Goal: Task Accomplishment & Management: Manage account settings

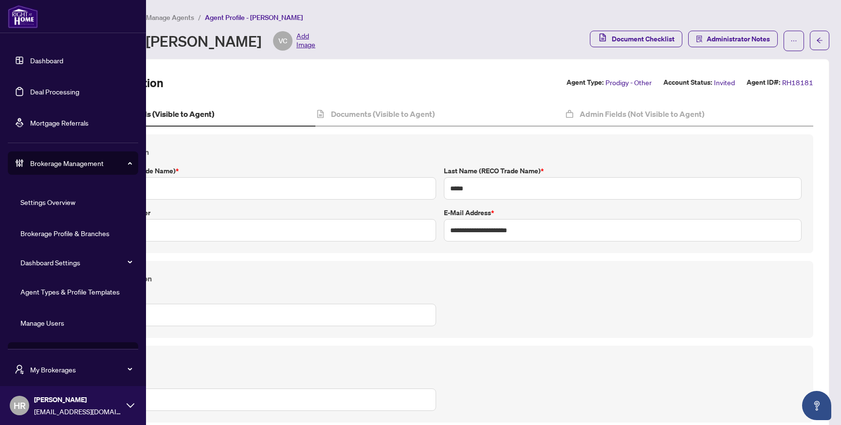
click at [64, 318] on link "Manage Users" at bounding box center [42, 322] width 44 height 9
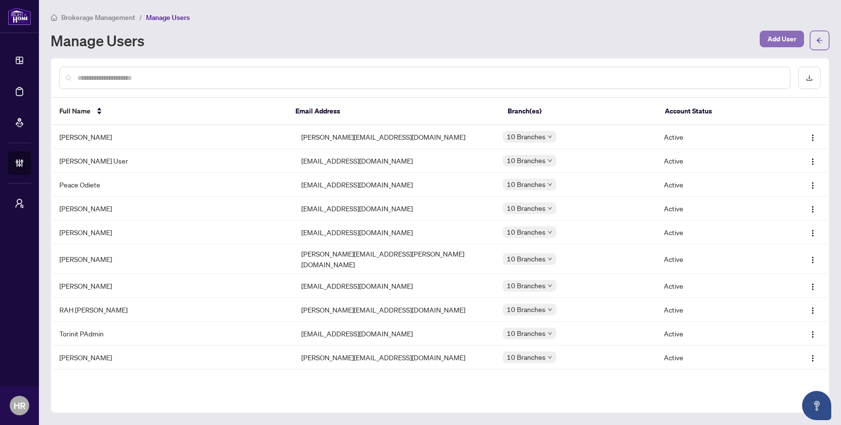
click at [780, 38] on span "Add User" at bounding box center [781, 39] width 29 height 16
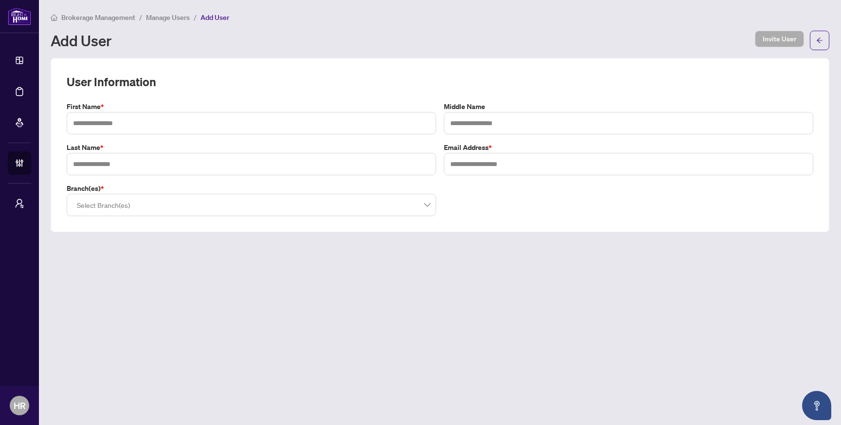
click at [89, 18] on span "Brokerage Management" at bounding box center [98, 17] width 74 height 9
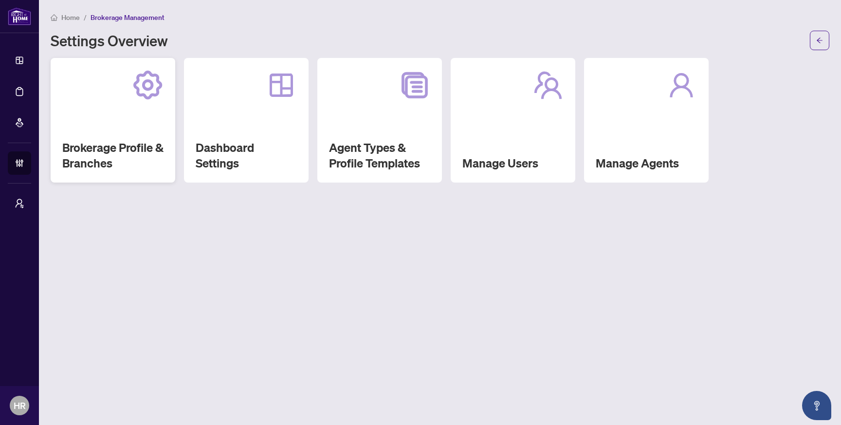
click at [75, 110] on div "Brokerage Profile & Branches" at bounding box center [113, 120] width 125 height 125
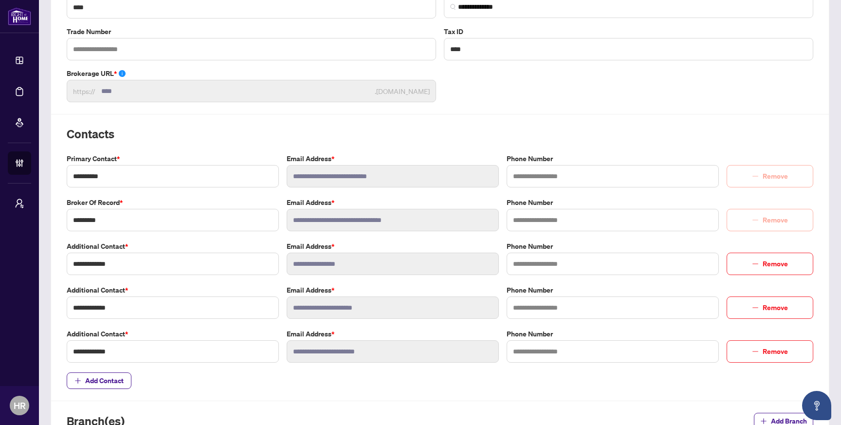
scroll to position [111, 0]
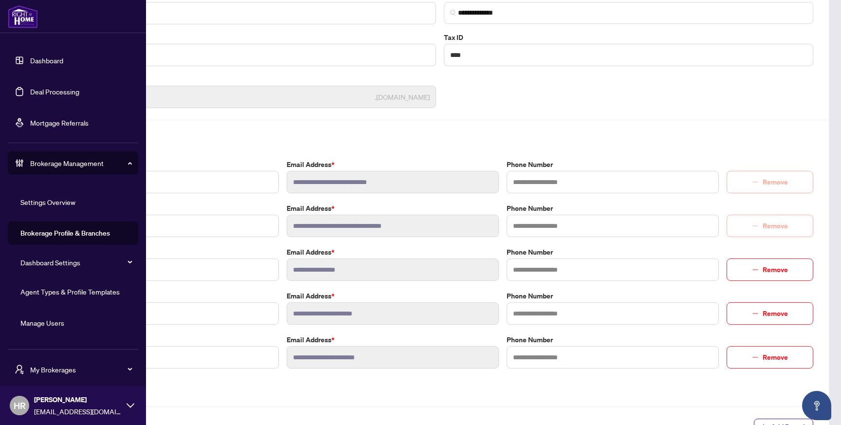
click at [54, 318] on link "Manage Users" at bounding box center [42, 322] width 44 height 9
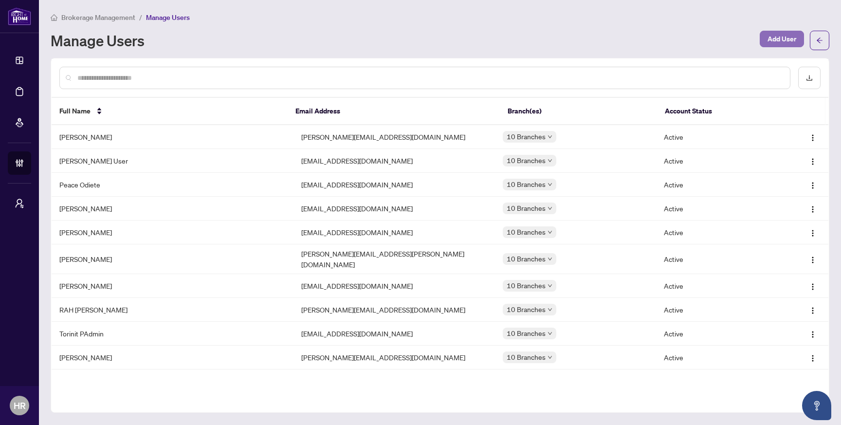
click at [777, 39] on span "Add User" at bounding box center [781, 39] width 29 height 16
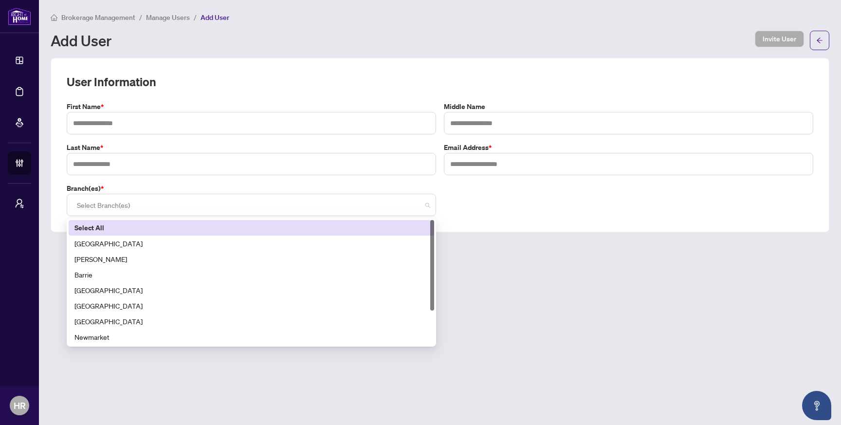
click at [169, 209] on div at bounding box center [251, 205] width 357 height 18
click at [540, 243] on main "Brokerage Management / Manage Users / Add User Add User Invite User User Inform…" at bounding box center [440, 212] width 802 height 425
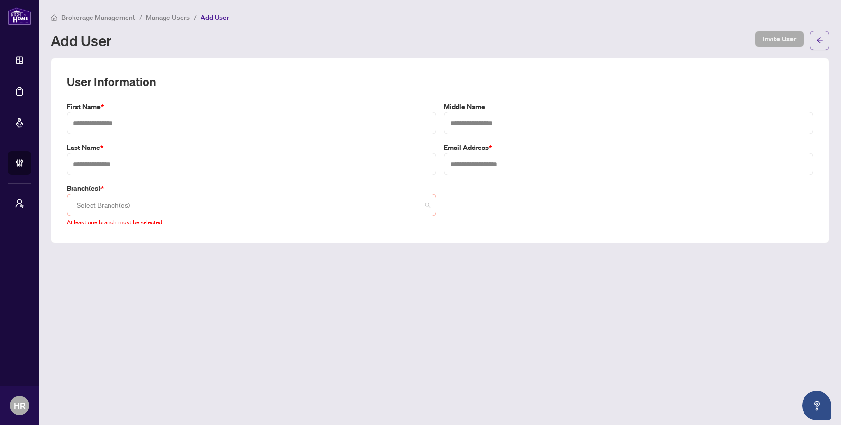
click at [338, 207] on div at bounding box center [251, 205] width 357 height 18
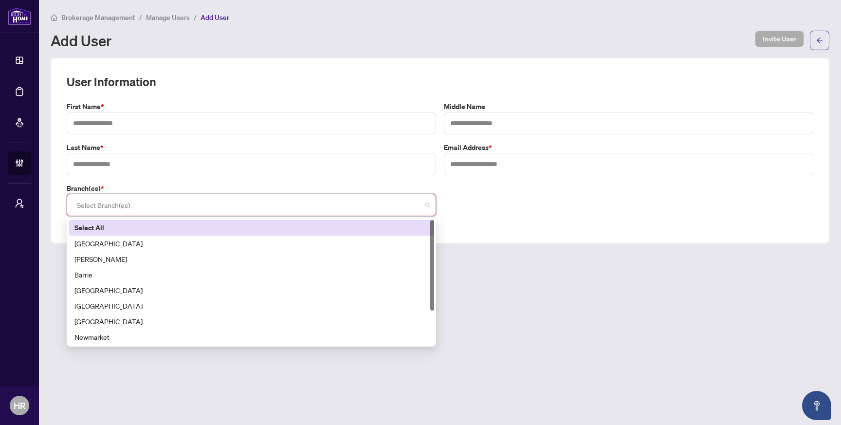
click at [328, 226] on label "Select All" at bounding box center [251, 227] width 354 height 11
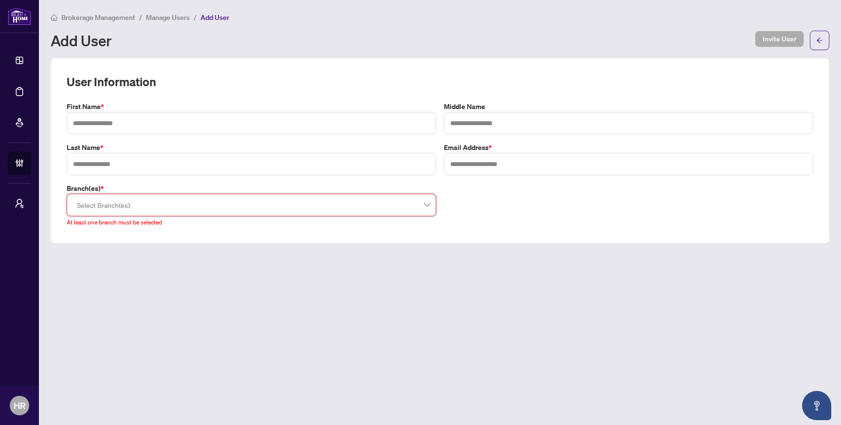
click at [103, 14] on span "Brokerage Management" at bounding box center [98, 17] width 74 height 9
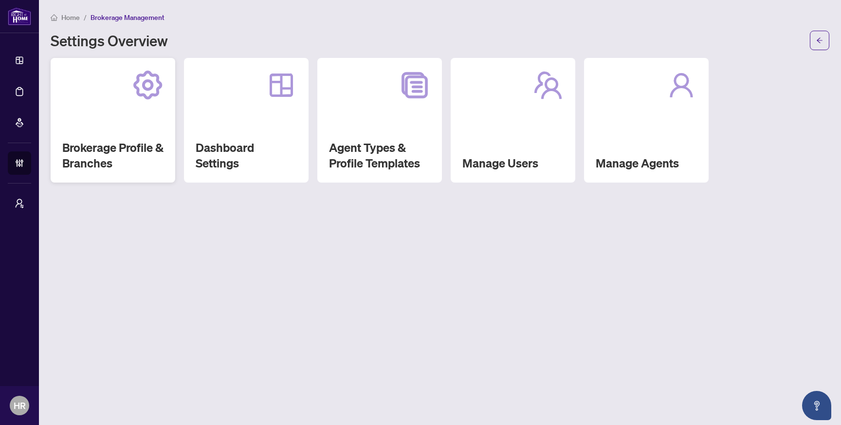
click at [139, 110] on div "Brokerage Profile & Branches" at bounding box center [113, 120] width 125 height 125
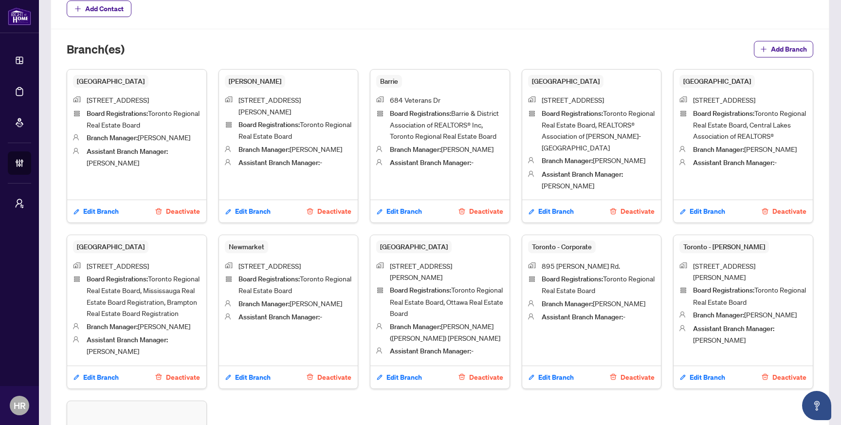
scroll to position [495, 0]
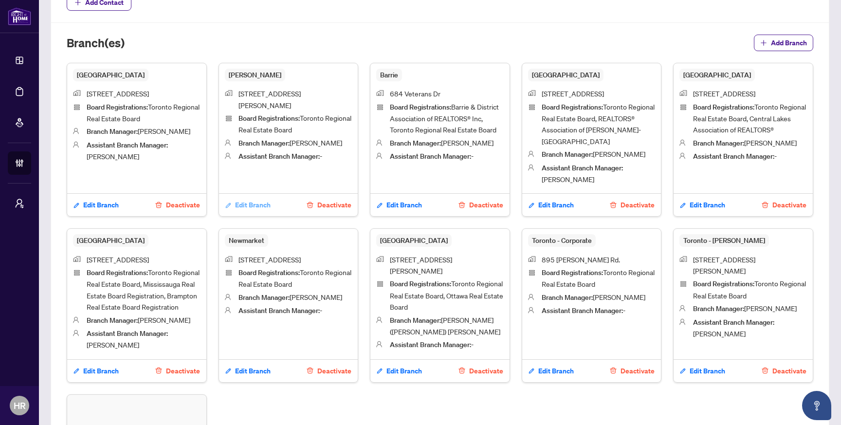
click at [245, 207] on span "Edit Branch" at bounding box center [253, 205] width 36 height 16
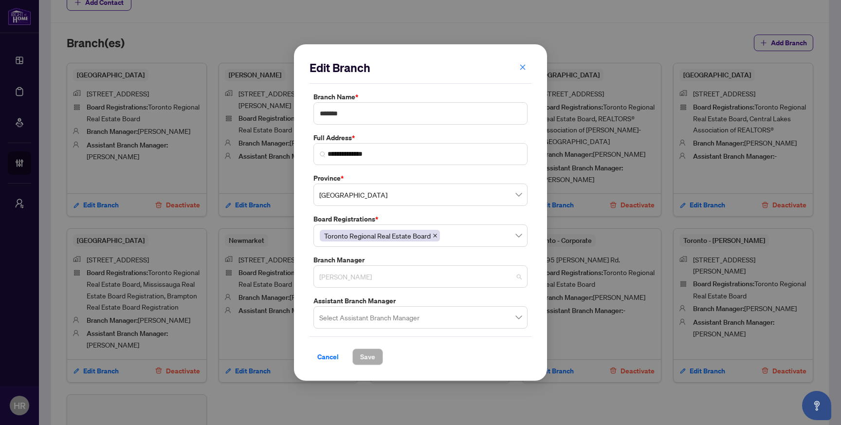
click at [399, 285] on span "[PERSON_NAME]" at bounding box center [420, 276] width 202 height 18
click at [402, 254] on label "Branch Manager" at bounding box center [420, 259] width 214 height 11
click at [327, 353] on span "Cancel" at bounding box center [327, 357] width 21 height 16
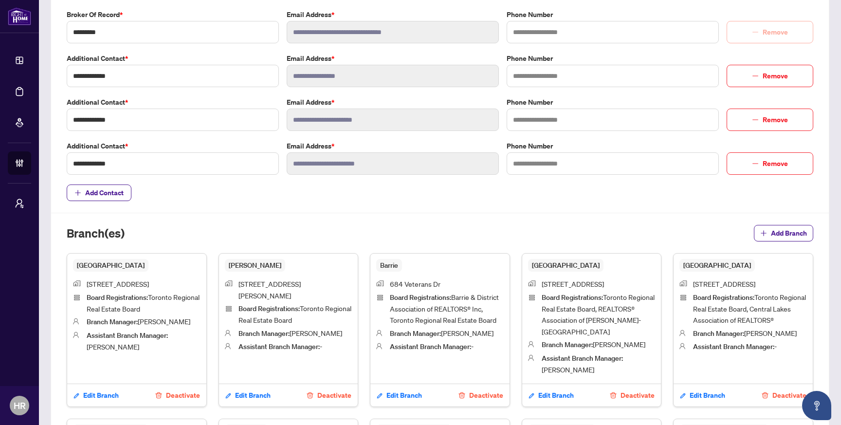
scroll to position [316, 0]
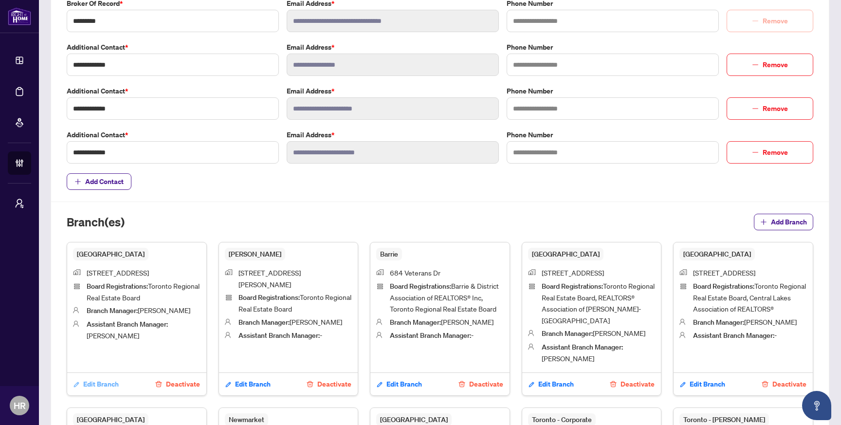
click at [87, 382] on span "Edit Branch" at bounding box center [101, 384] width 36 height 16
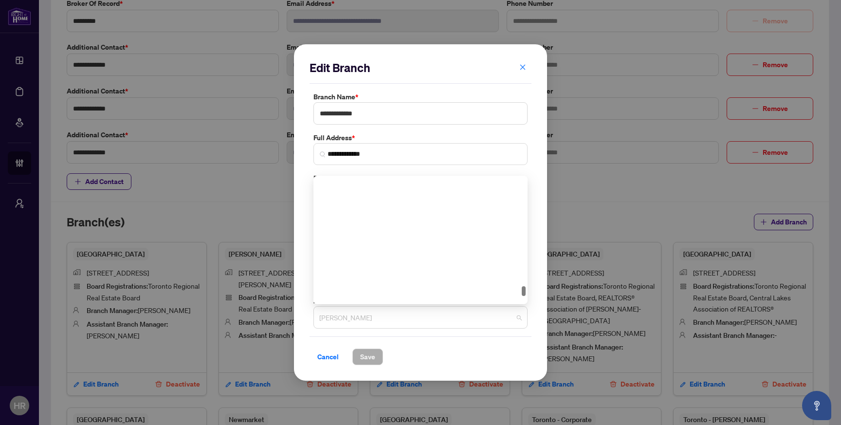
click at [361, 319] on span "[PERSON_NAME]" at bounding box center [420, 317] width 202 height 18
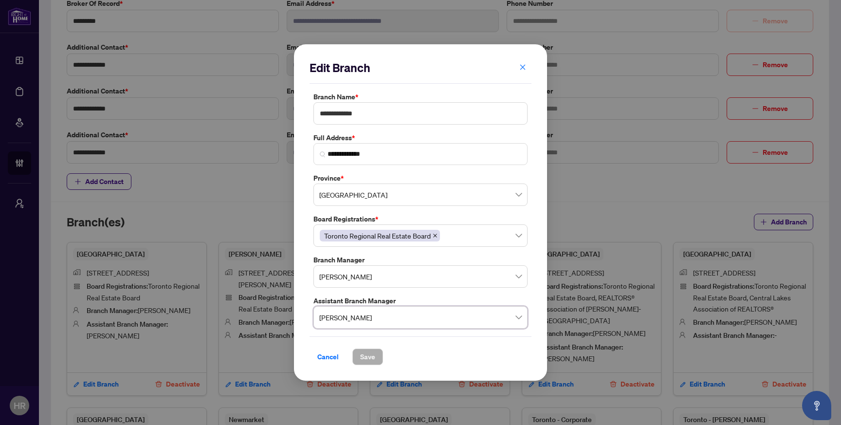
click at [304, 344] on div "**********" at bounding box center [420, 212] width 253 height 336
click at [327, 355] on span "Cancel" at bounding box center [327, 357] width 21 height 16
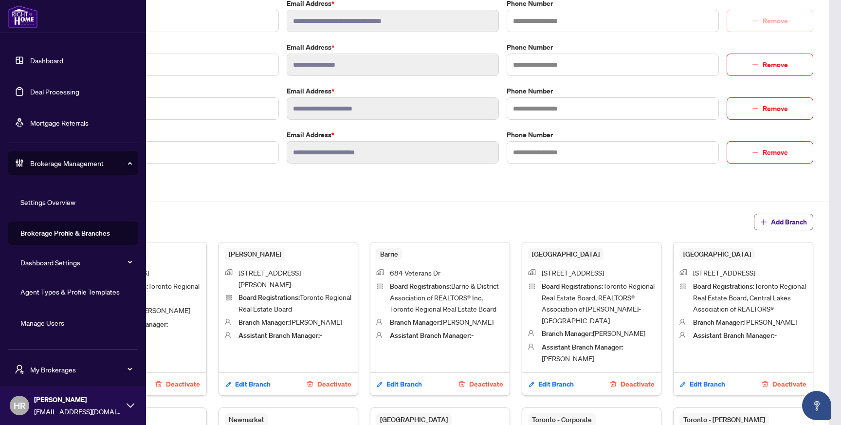
click at [64, 326] on link "Manage Users" at bounding box center [42, 322] width 44 height 9
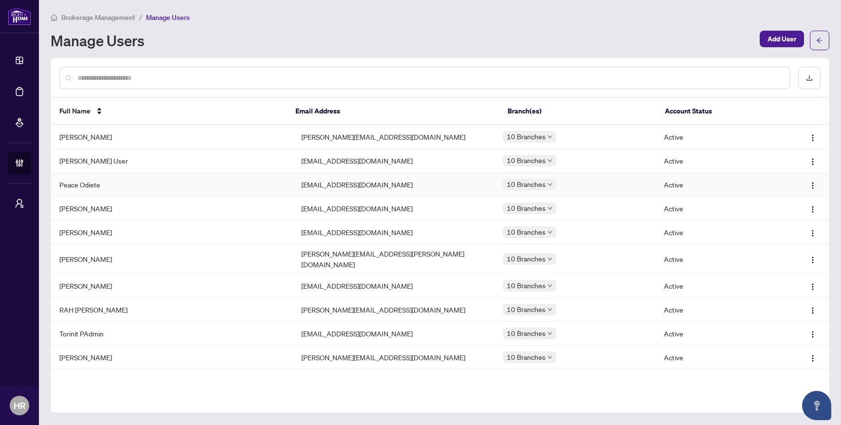
click at [223, 180] on td "Peace Odiete" at bounding box center [173, 185] width 242 height 24
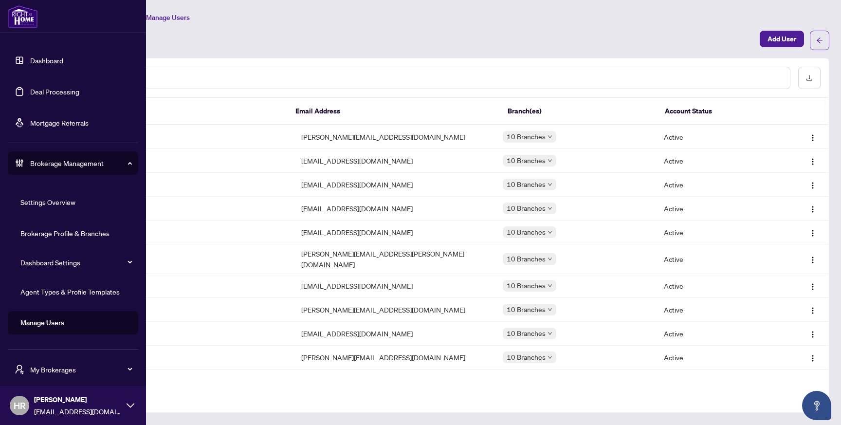
click at [106, 367] on span "My Brokerages" at bounding box center [80, 369] width 101 height 11
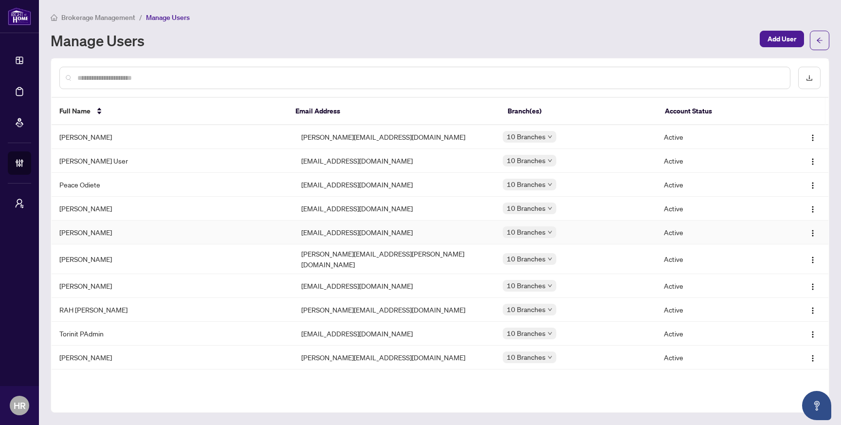
click at [181, 237] on td "[PERSON_NAME]" at bounding box center [173, 232] width 242 height 24
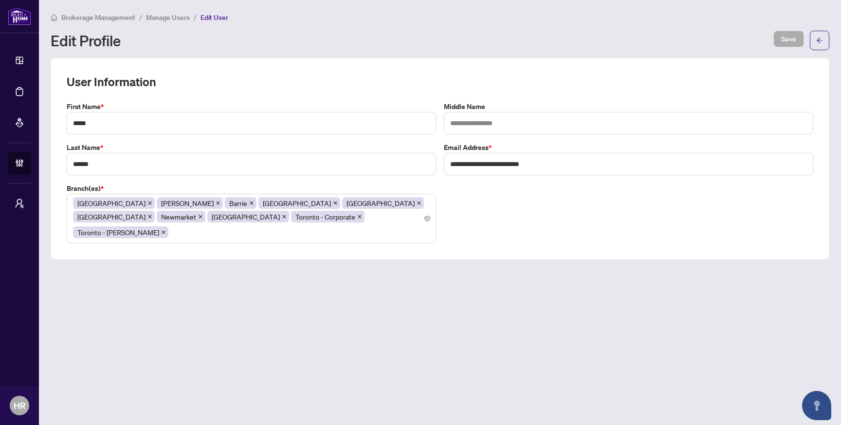
click at [175, 18] on span "Manage Users" at bounding box center [168, 17] width 44 height 9
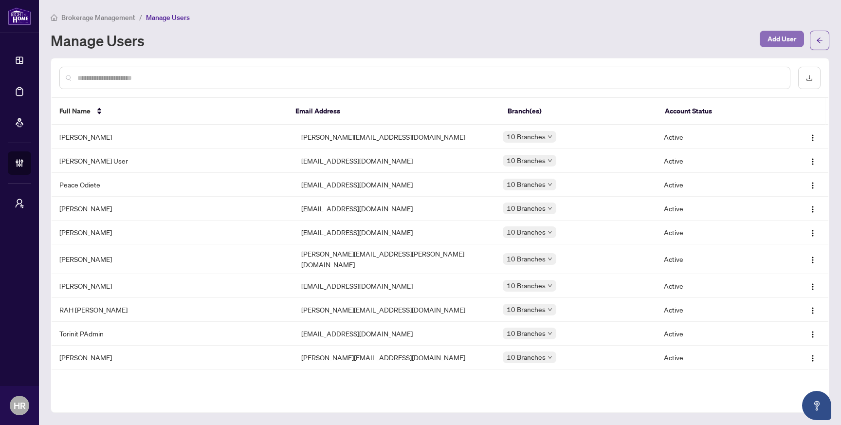
click at [767, 38] on span "Add User" at bounding box center [781, 39] width 29 height 16
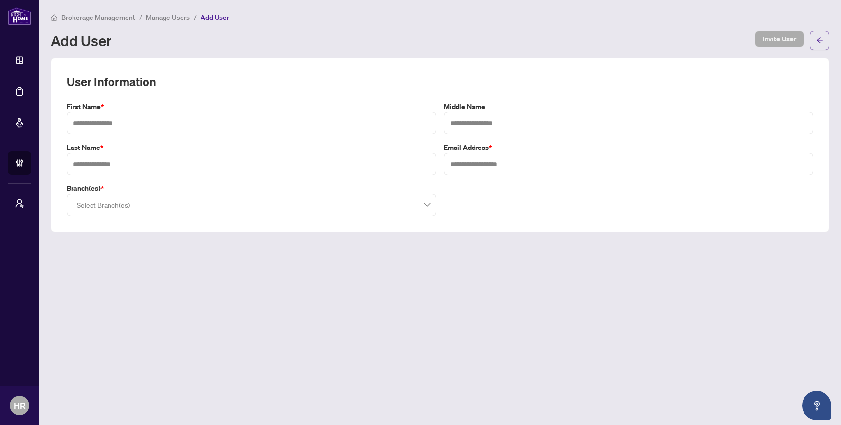
click at [249, 194] on div "Select Branch(es)" at bounding box center [251, 205] width 369 height 22
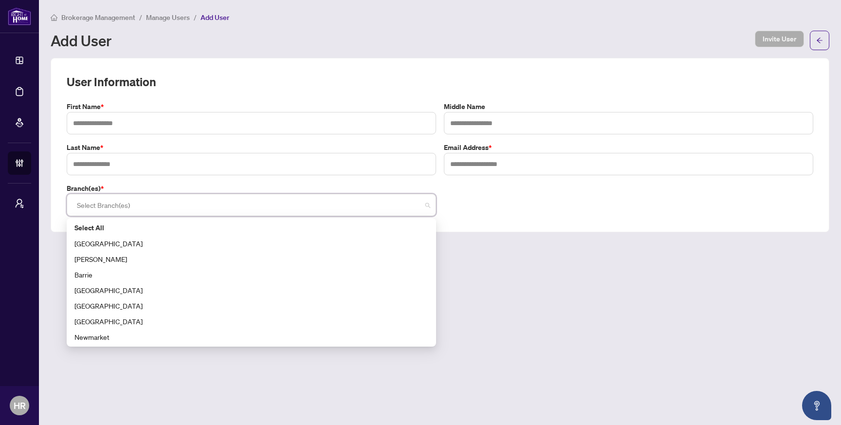
click at [179, 381] on main "Brokerage Management / Manage Users / Add User Add User Invite User User Inform…" at bounding box center [440, 212] width 802 height 425
